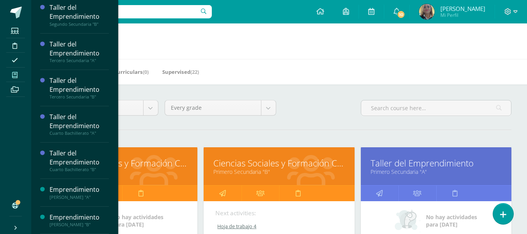
scroll to position [202, 0]
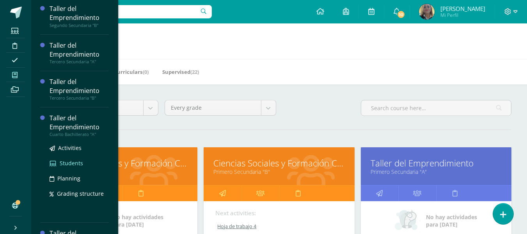
click at [69, 165] on span "Students" at bounding box center [71, 162] width 23 height 7
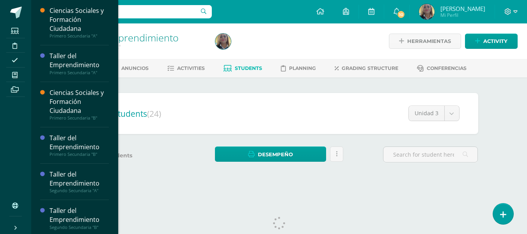
scroll to position [203, 0]
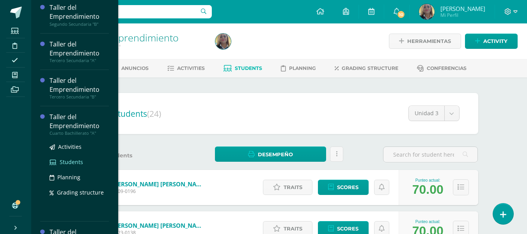
click at [69, 162] on span "Students" at bounding box center [71, 161] width 23 height 7
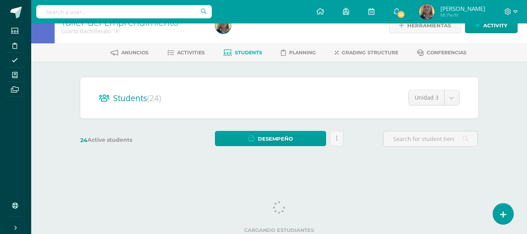
scroll to position [18, 0]
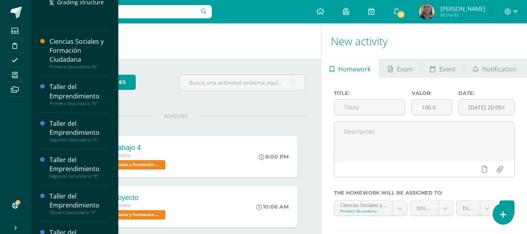
scroll to position [117, 0]
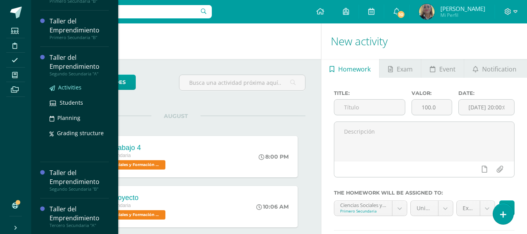
click at [70, 83] on link "Activities" at bounding box center [79, 87] width 59 height 9
